Goal: Find contact information: Find contact information

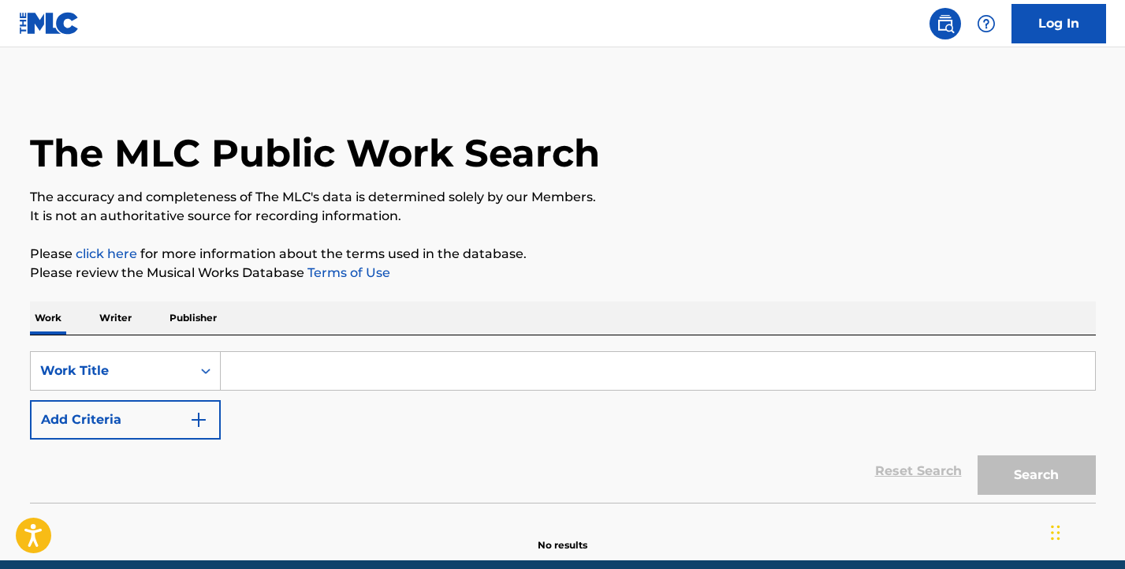
click at [248, 374] on input "Search Form" at bounding box center [658, 371] width 875 height 38
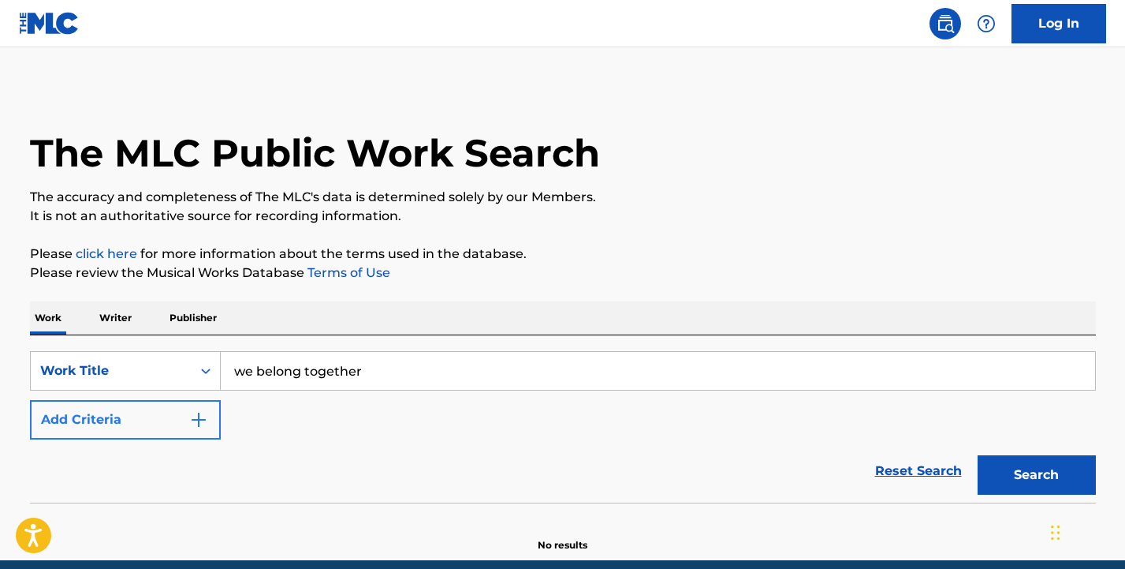
type input "we belong together"
click at [194, 416] on img "Search Form" at bounding box center [198, 419] width 19 height 19
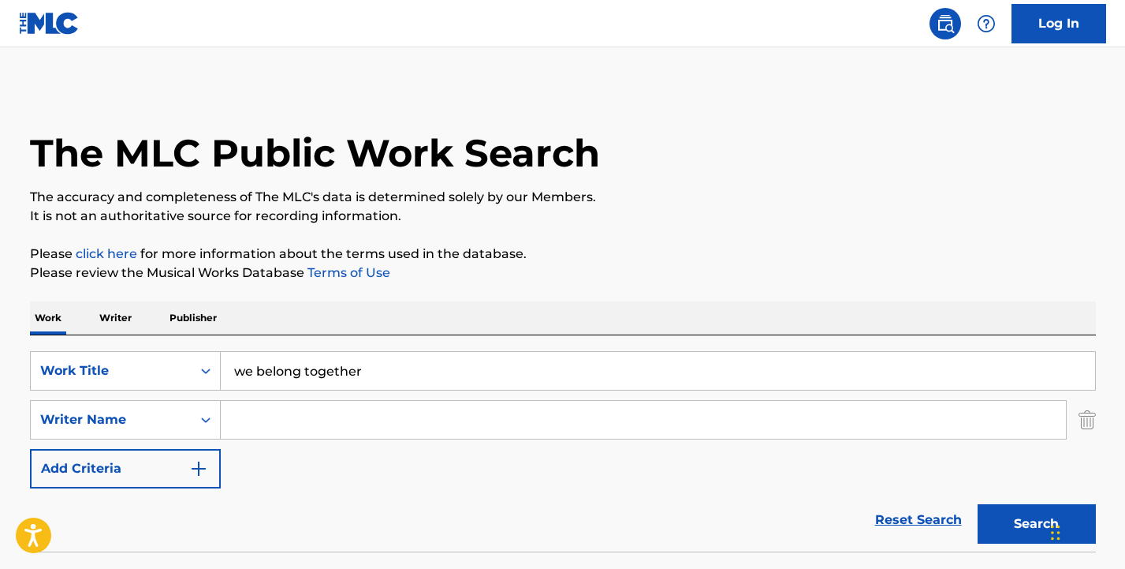
click at [261, 419] on input "Search Form" at bounding box center [643, 420] width 845 height 38
type input "[PERSON_NAME]"
click at [1036, 524] on button "Search" at bounding box center [1037, 523] width 118 height 39
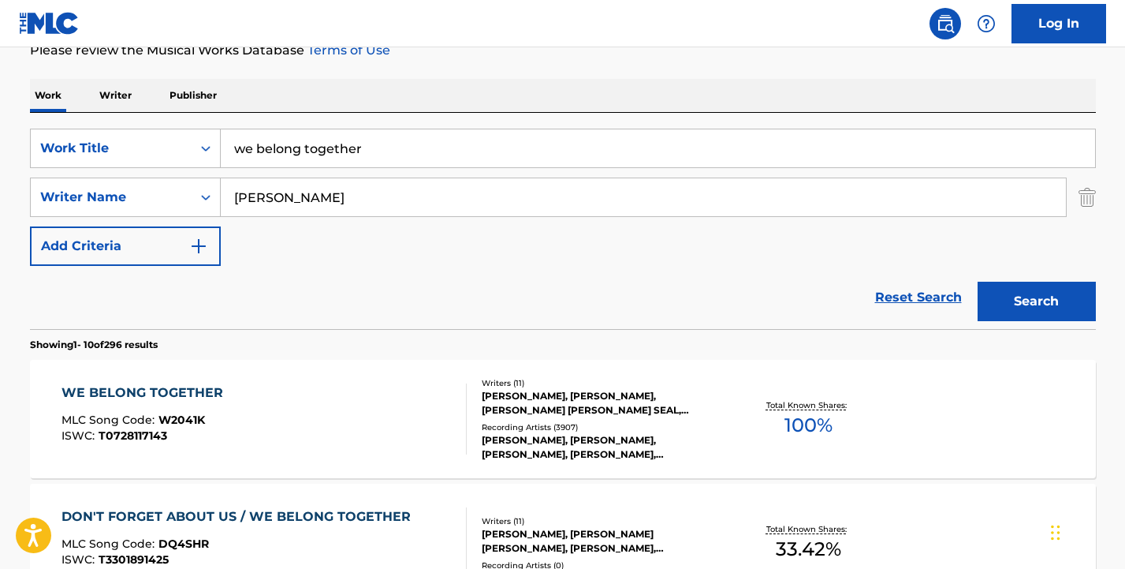
scroll to position [321, 0]
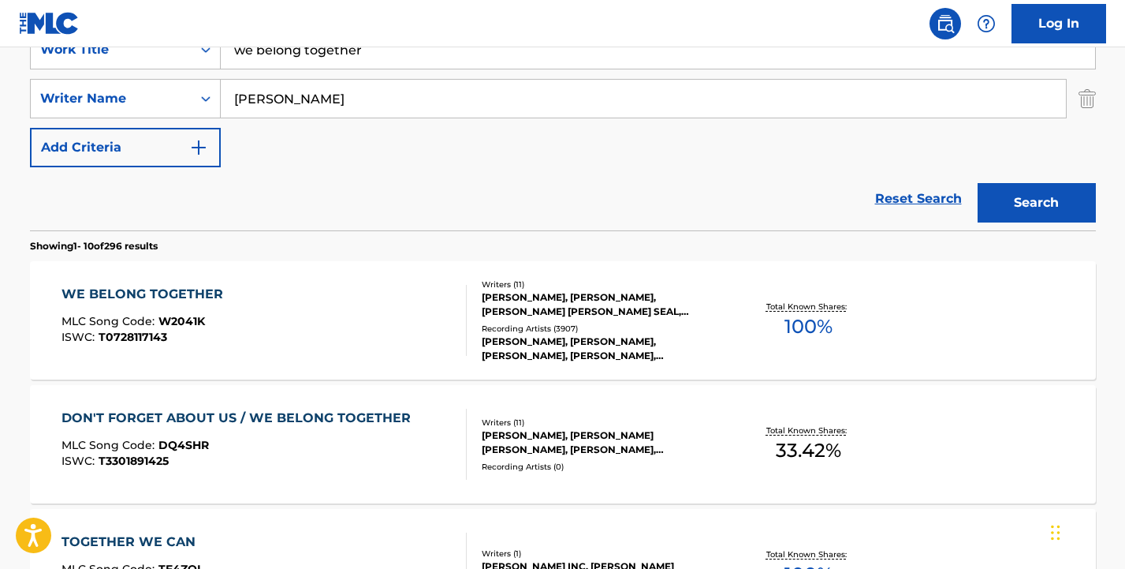
click at [184, 292] on div "WE BELONG TOGETHER" at bounding box center [147, 294] width 170 height 19
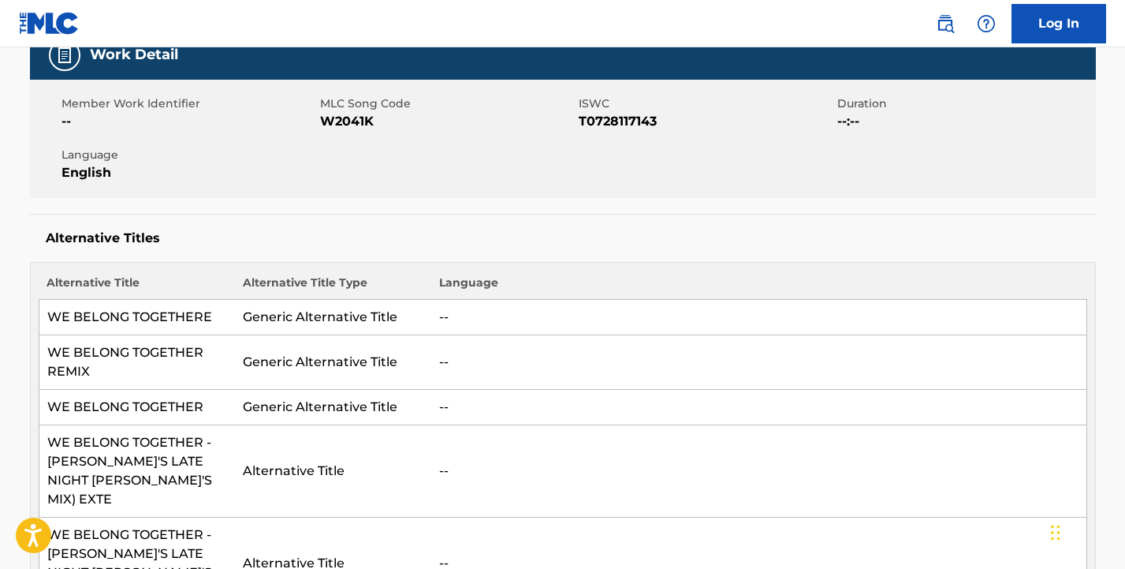
scroll to position [247, 0]
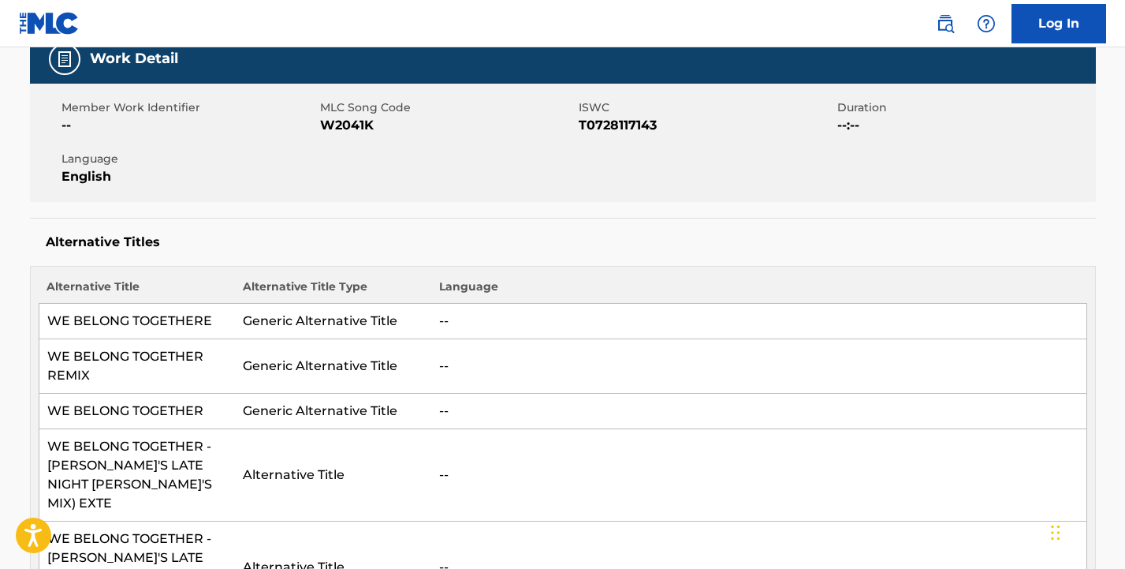
click at [181, 320] on td "WE BELONG TOGETHERE" at bounding box center [137, 321] width 196 height 35
click at [457, 318] on td "--" at bounding box center [758, 321] width 655 height 35
click at [524, 323] on td "--" at bounding box center [758, 321] width 655 height 35
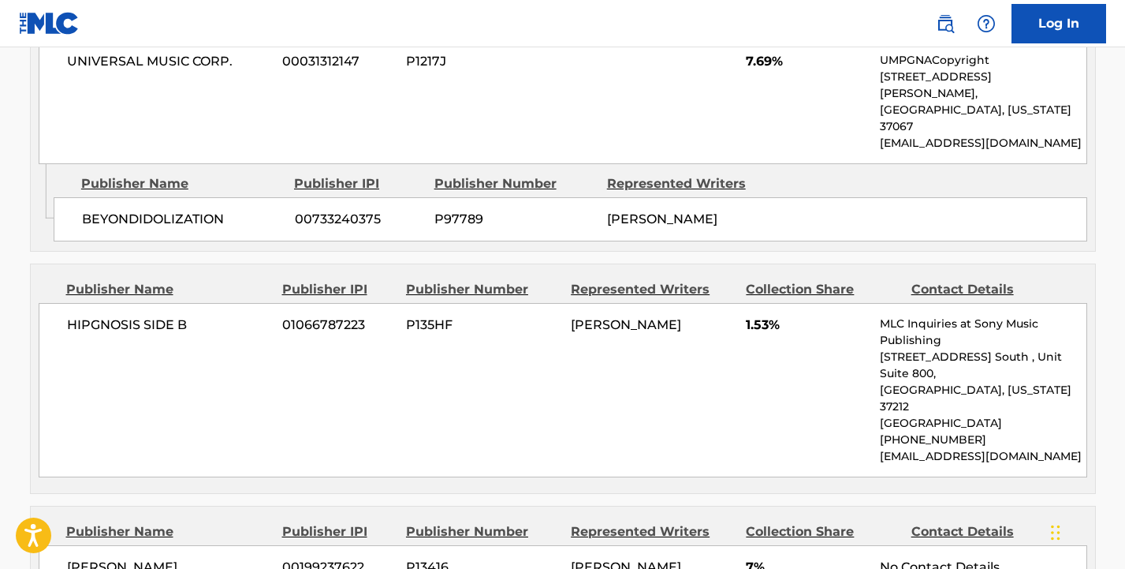
scroll to position [2254, 0]
drag, startPoint x: 1036, startPoint y: 480, endPoint x: 883, endPoint y: 463, distance: 153.9
copy div "Mister [PERSON_NAME] Jams Music [EMAIL_ADDRESS][DOMAIN_NAME]"
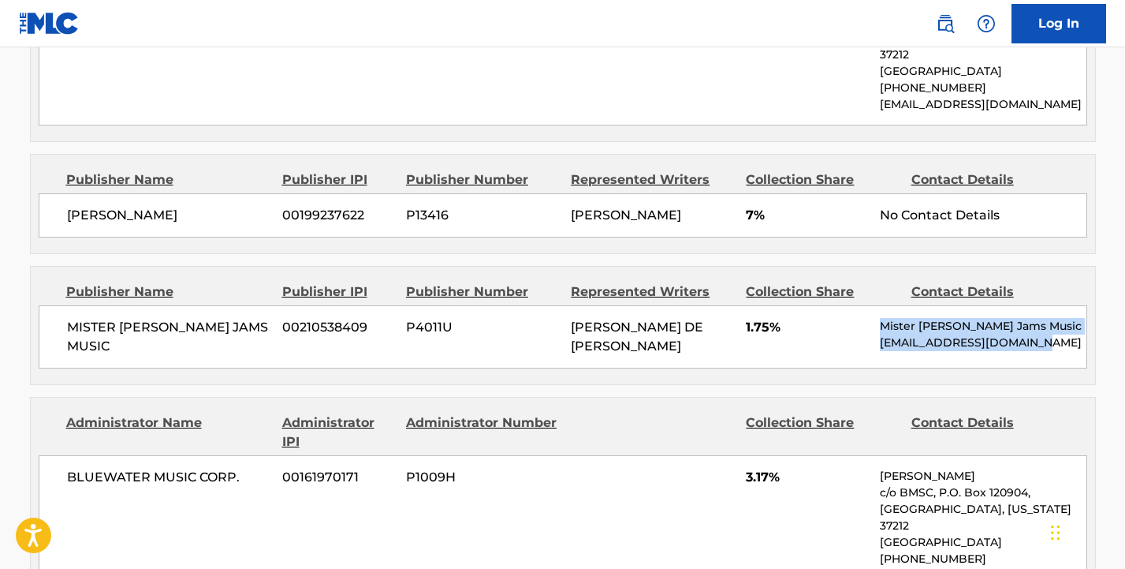
scroll to position [2604, 0]
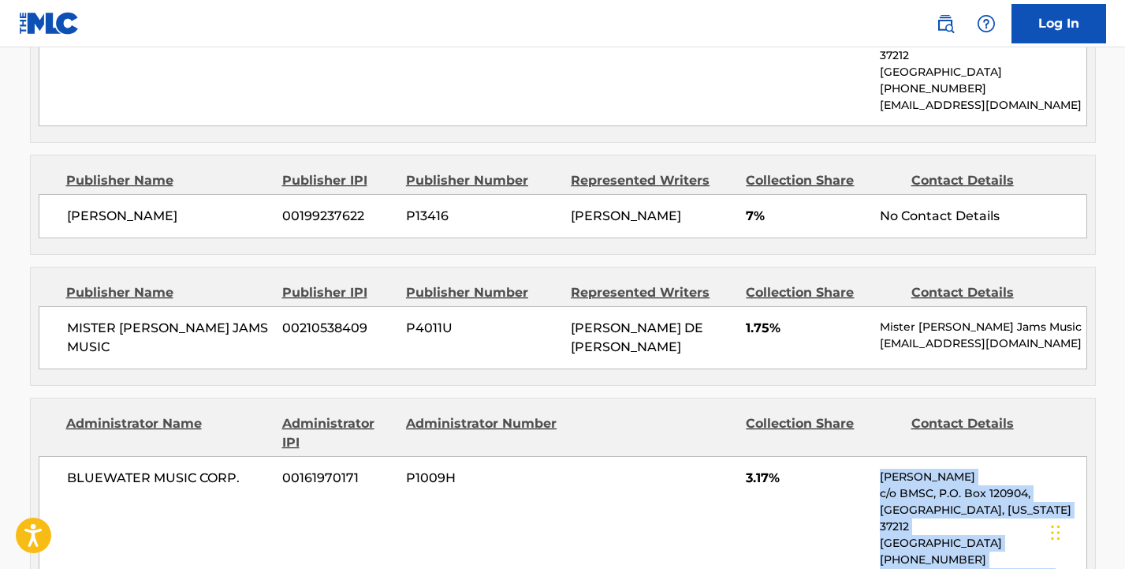
drag, startPoint x: 1050, startPoint y: 349, endPoint x: 881, endPoint y: 264, distance: 188.7
click at [881, 468] on div "[PERSON_NAME] c/o BMSC, P.O. [GEOGRAPHIC_DATA][US_STATE] [PHONE_NUMBER] [PERSON…" at bounding box center [983, 534] width 206 height 132
copy div "[PERSON_NAME] c/o BMSC, P.O. [GEOGRAPHIC_DATA][US_STATE] [PHONE_NUMBER] [PERSON…"
